Goal: Task Accomplishment & Management: Use online tool/utility

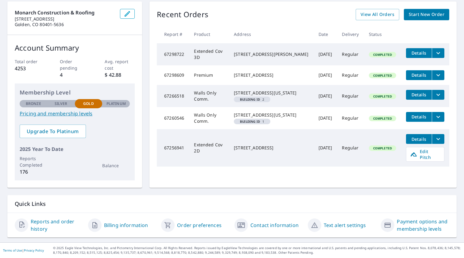
scroll to position [60, 0]
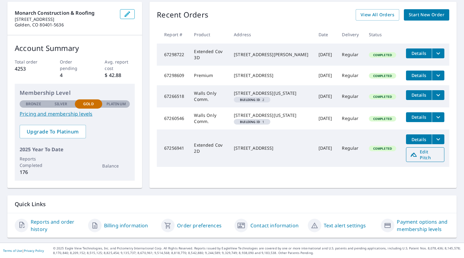
click at [420, 160] on span "Edit Pitch" at bounding box center [425, 155] width 30 height 12
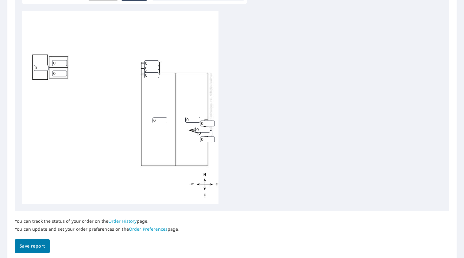
scroll to position [192, 0]
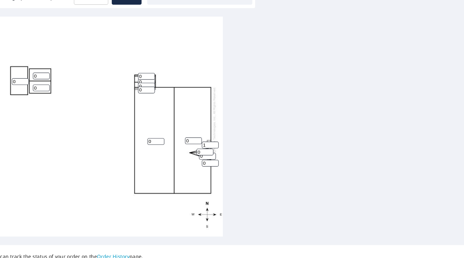
click at [200, 133] on input "1" at bounding box center [207, 136] width 15 height 6
click at [200, 133] on input "2" at bounding box center [207, 136] width 15 height 6
type input "3"
click at [200, 133] on input "3" at bounding box center [207, 136] width 15 height 6
type input "15"
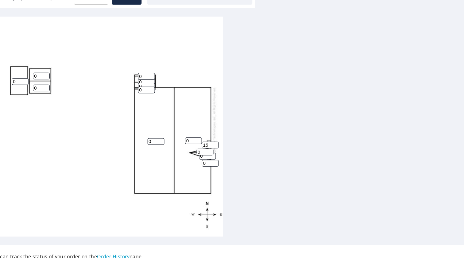
click at [195, 140] on input "0" at bounding box center [202, 143] width 15 height 6
drag, startPoint x: 176, startPoint y: 133, endPoint x: 162, endPoint y: 133, distance: 14.1
click at [162, 133] on div "0 0 0 0 0 0 0 0 0 15 0 0 0" at bounding box center [120, 120] width 196 height 193
type input "15"
click at [197, 143] on input "0" at bounding box center [204, 146] width 15 height 6
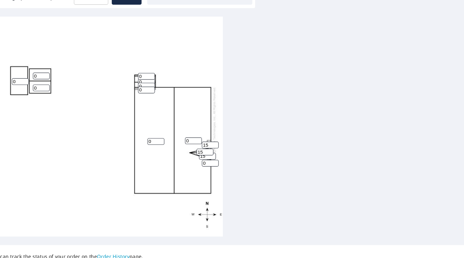
type input "15"
drag, startPoint x: 181, startPoint y: 143, endPoint x: 177, endPoint y: 143, distance: 4.0
click at [200, 149] on input "0" at bounding box center [207, 152] width 15 height 6
type input "15"
drag, startPoint x: 166, startPoint y: 124, endPoint x: 160, endPoint y: 124, distance: 5.8
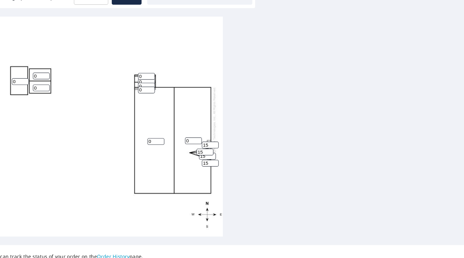
click at [160, 124] on div "0 0 0 0 0 0 0 15 15 15 0 0 15" at bounding box center [120, 120] width 196 height 193
type input "4"
drag, startPoint x: 136, startPoint y: 122, endPoint x: 121, endPoint y: 122, distance: 14.4
click at [121, 122] on div "0 4 0 0 0 0 0 15 15 15 0 0 15" at bounding box center [120, 120] width 196 height 193
type input "4"
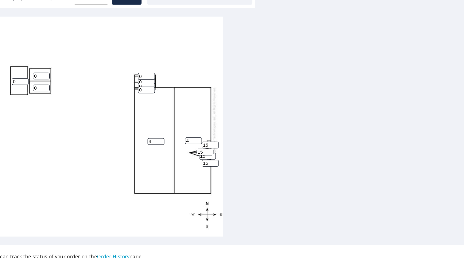
drag, startPoint x: 128, startPoint y: 66, endPoint x: 118, endPoint y: 66, distance: 9.5
click at [118, 66] on div "4 4 0 0 0 0 0 15 15 15 0 0 15" at bounding box center [120, 120] width 196 height 193
drag, startPoint x: 125, startPoint y: 67, endPoint x: 121, endPoint y: 67, distance: 4.0
click at [144, 73] on input "0" at bounding box center [151, 76] width 15 height 6
type input "15"
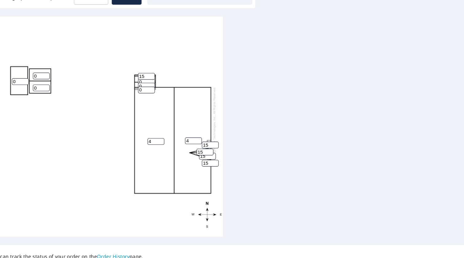
drag, startPoint x: 125, startPoint y: 79, endPoint x: 119, endPoint y: 79, distance: 6.4
click at [119, 79] on div "4 4 0 0 0 0 0 15 15 15 15 0 15" at bounding box center [120, 120] width 196 height 193
type input "15"
click at [121, 72] on div "4 4 0 0 0 0 0 15 15 15 15 15 15" at bounding box center [120, 120] width 196 height 193
type input "7"
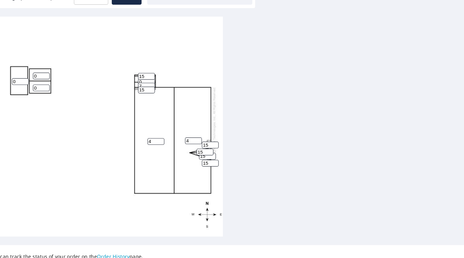
drag, startPoint x: 124, startPoint y: 71, endPoint x: 117, endPoint y: 71, distance: 6.7
click at [117, 71] on div "4 4 0 0 0 0 7 15 15 15 15 15 15" at bounding box center [120, 120] width 196 height 193
type input "7"
type input "1"
click at [34, 78] on input "1" at bounding box center [41, 81] width 15 height 6
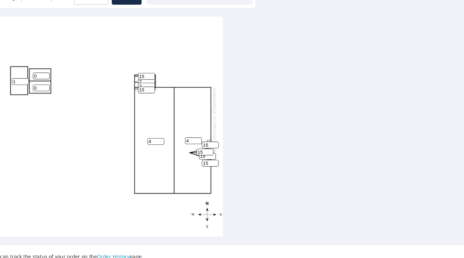
type input "1"
click at [52, 73] on input "1" at bounding box center [59, 76] width 15 height 6
type input "1"
click at [52, 83] on input "1" at bounding box center [59, 86] width 15 height 6
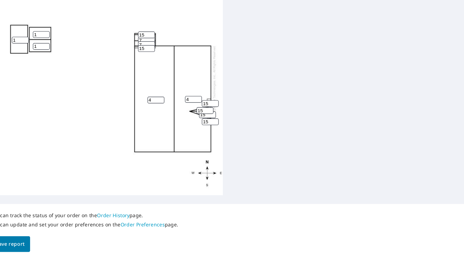
scroll to position [227, 0]
click at [20, 220] on span "Save report" at bounding box center [32, 224] width 25 height 8
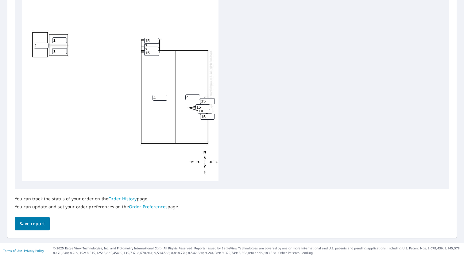
scroll to position [0, 0]
click at [29, 221] on span "Save report" at bounding box center [32, 224] width 25 height 8
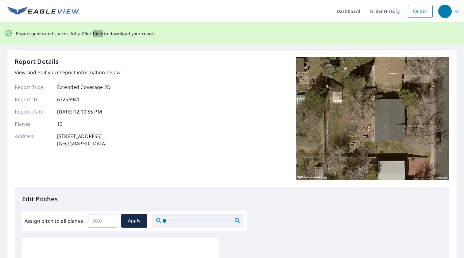
click at [95, 34] on span "here" at bounding box center [98, 34] width 10 height 8
